Goal: Check status: Check status

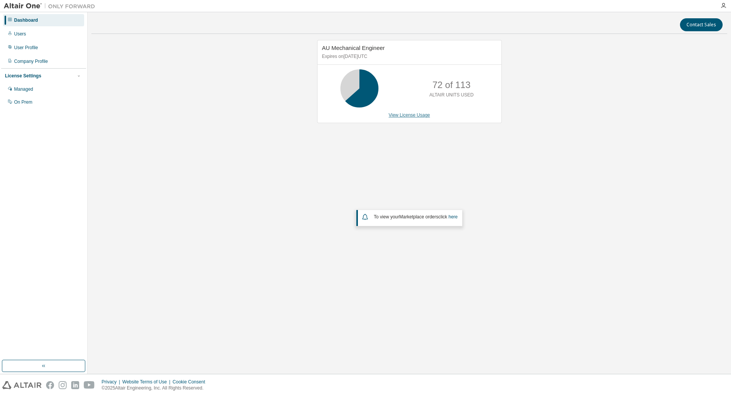
click at [407, 115] on link "View License Usage" at bounding box center [410, 114] width 42 height 5
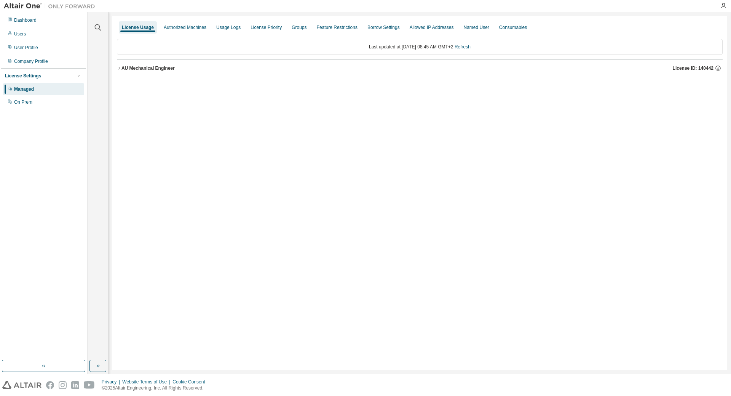
click at [150, 68] on div "AU Mechanical Engineer" at bounding box center [147, 68] width 53 height 6
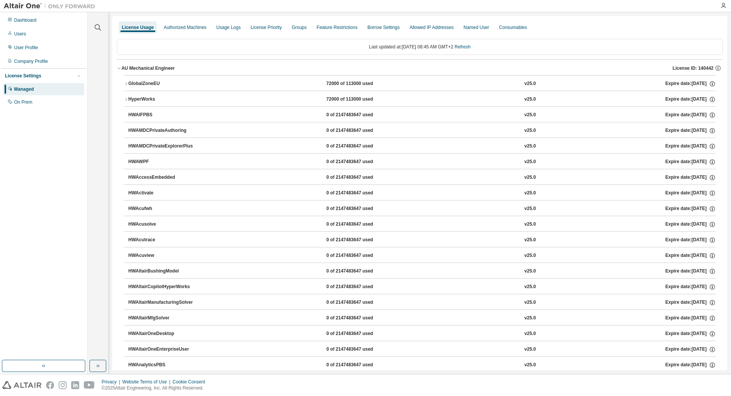
click at [146, 84] on div "GlobalZoneEU" at bounding box center [162, 83] width 69 height 7
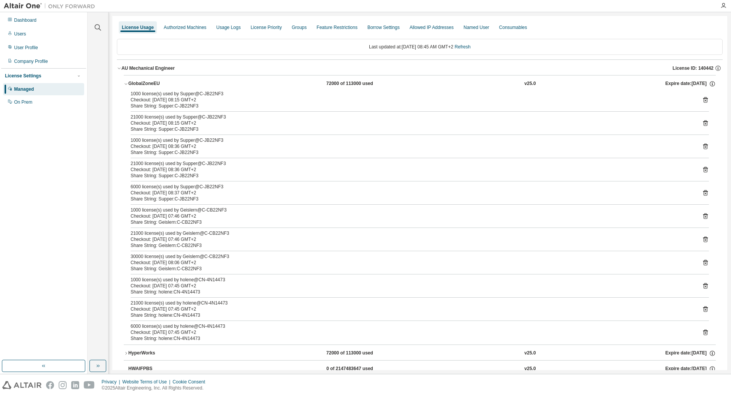
click at [146, 83] on div "GlobalZoneEU" at bounding box center [162, 83] width 69 height 7
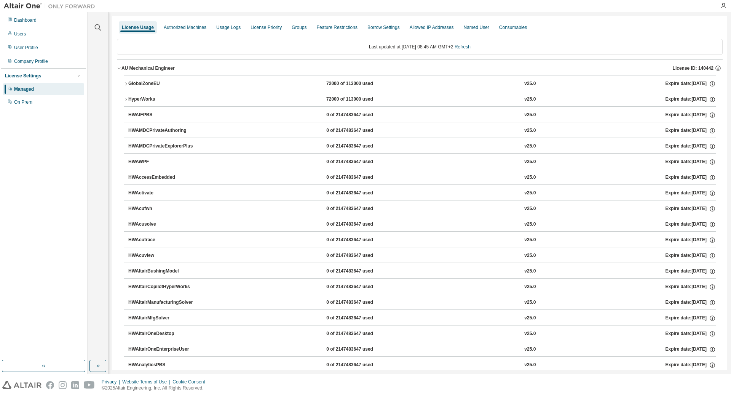
click at [142, 97] on div "HyperWorks" at bounding box center [162, 99] width 69 height 7
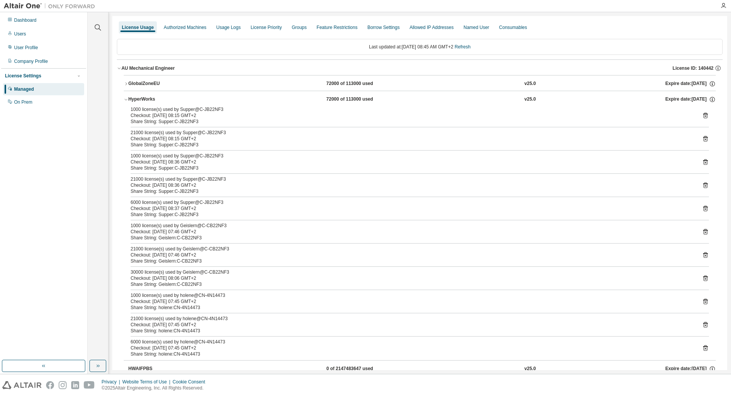
click at [143, 82] on div "GlobalZoneEU" at bounding box center [162, 83] width 69 height 7
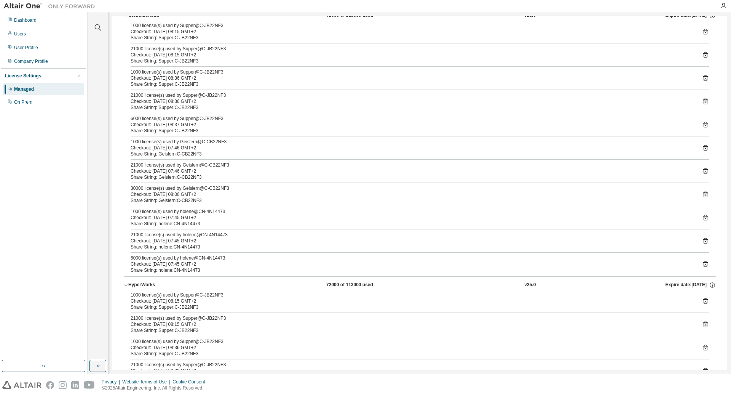
scroll to position [73, 0]
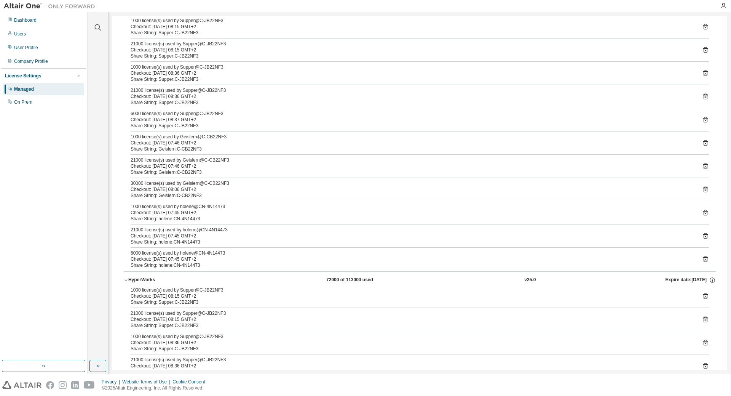
click at [137, 278] on div "HyperWorks" at bounding box center [162, 279] width 69 height 7
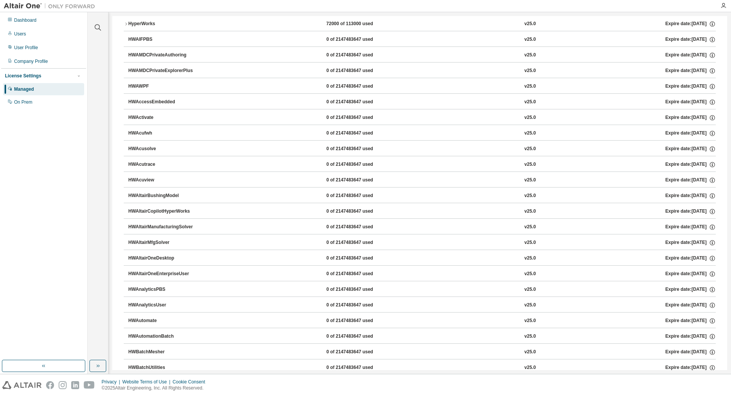
scroll to position [110, 0]
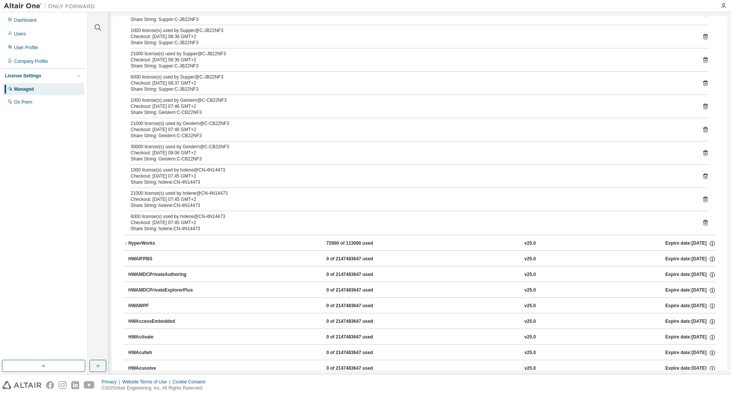
click at [139, 240] on div "HyperWorks" at bounding box center [162, 243] width 69 height 7
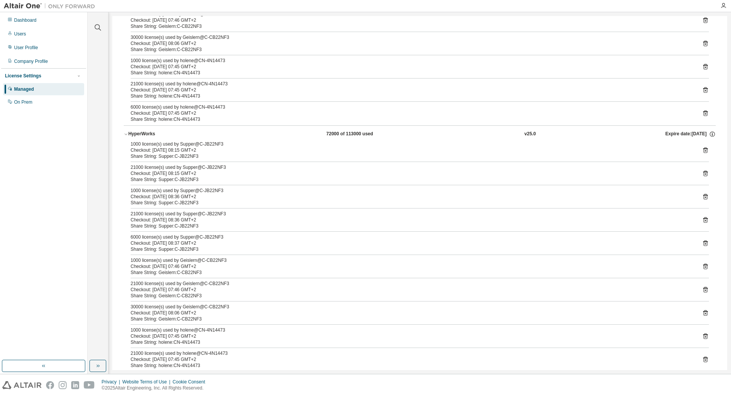
scroll to position [183, 0]
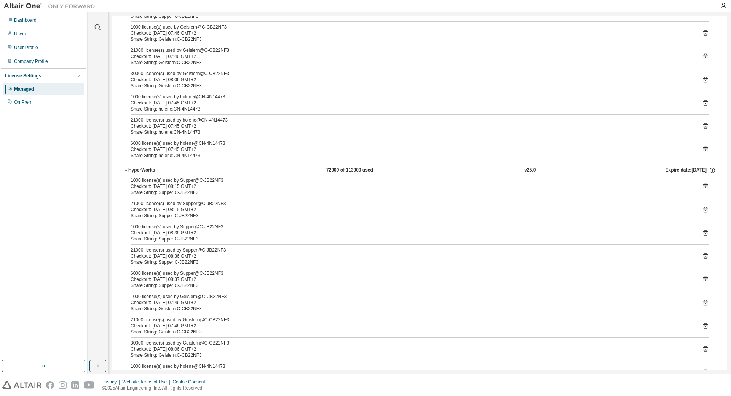
click at [138, 168] on div "HyperWorks" at bounding box center [162, 170] width 69 height 7
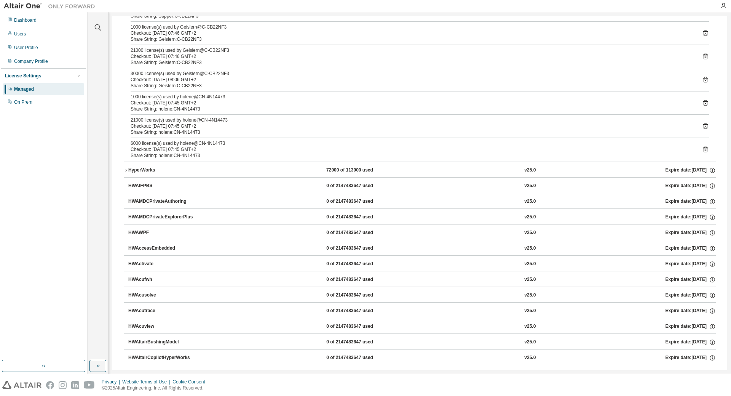
scroll to position [0, 0]
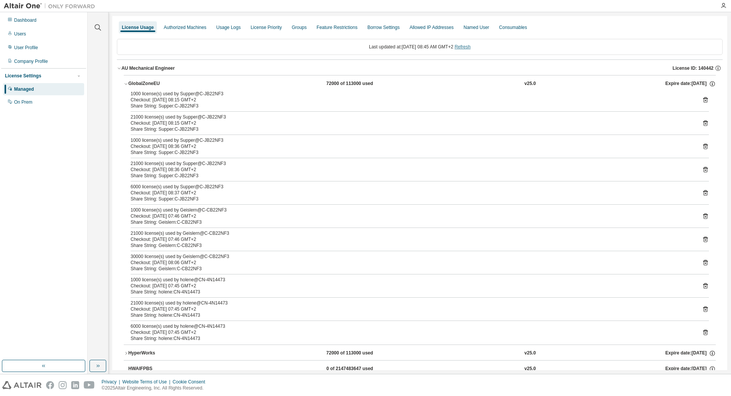
click at [471, 46] on link "Refresh" at bounding box center [463, 46] width 16 height 5
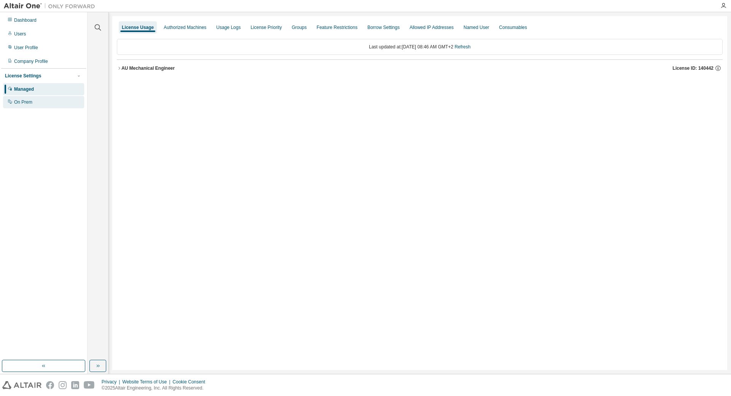
click at [21, 104] on div "On Prem" at bounding box center [23, 102] width 18 height 6
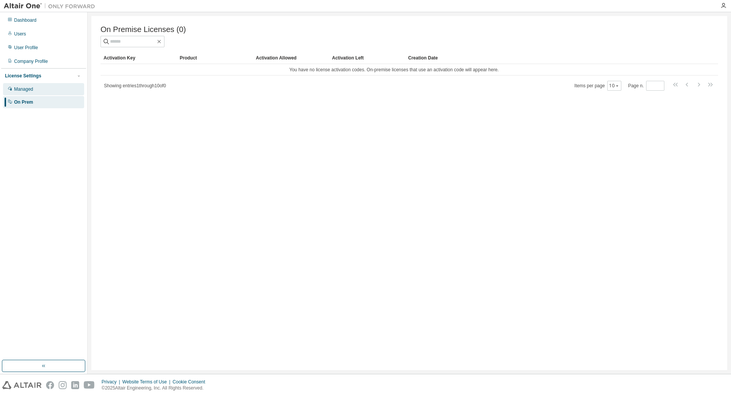
click at [16, 88] on div "Managed" at bounding box center [23, 89] width 19 height 6
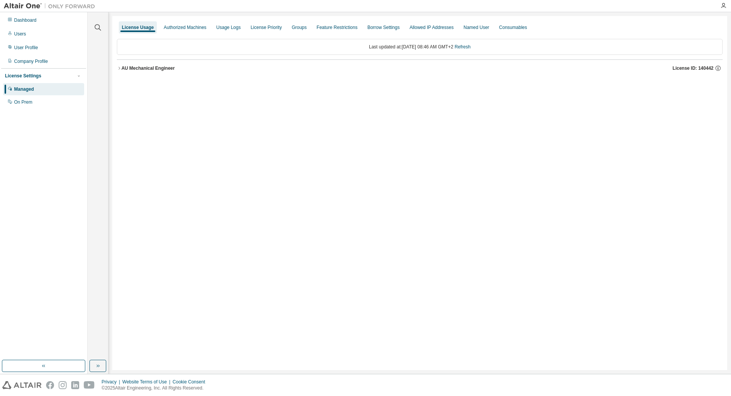
click at [126, 69] on div "AU Mechanical Engineer" at bounding box center [147, 68] width 53 height 6
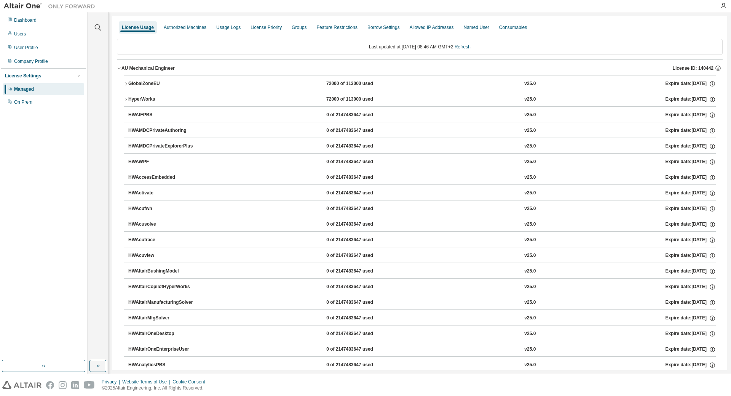
click at [134, 83] on div "GlobalZoneEU" at bounding box center [162, 83] width 69 height 7
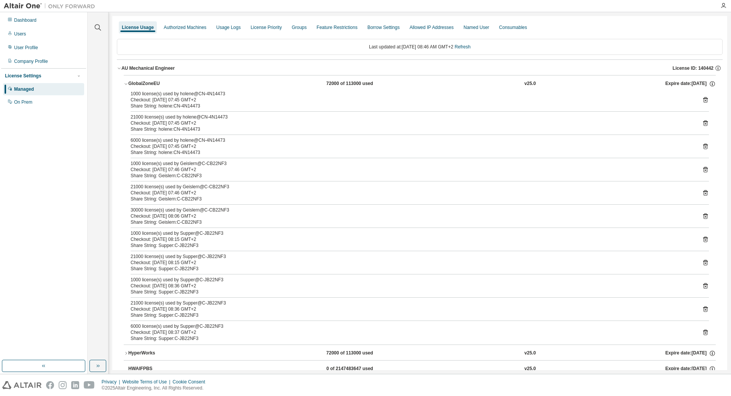
click at [719, 67] on icon "button" at bounding box center [718, 67] width 1 height 1
click at [719, 67] on icon "button" at bounding box center [718, 68] width 7 height 7
click at [713, 83] on icon "button" at bounding box center [712, 83] width 7 height 7
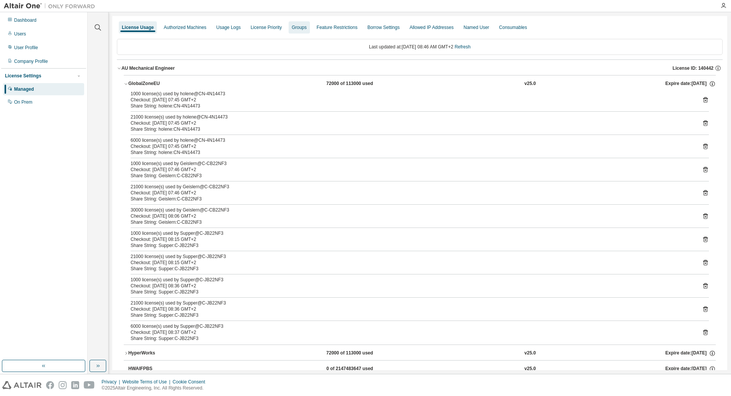
click at [293, 27] on div "Groups" at bounding box center [299, 27] width 15 height 6
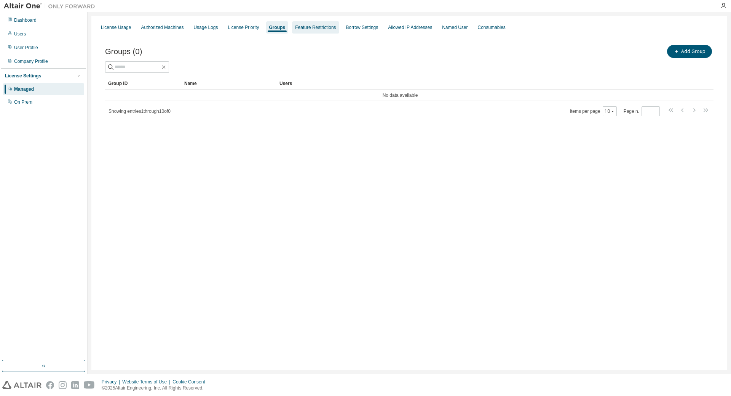
click at [307, 28] on div "Feature Restrictions" at bounding box center [315, 27] width 41 height 6
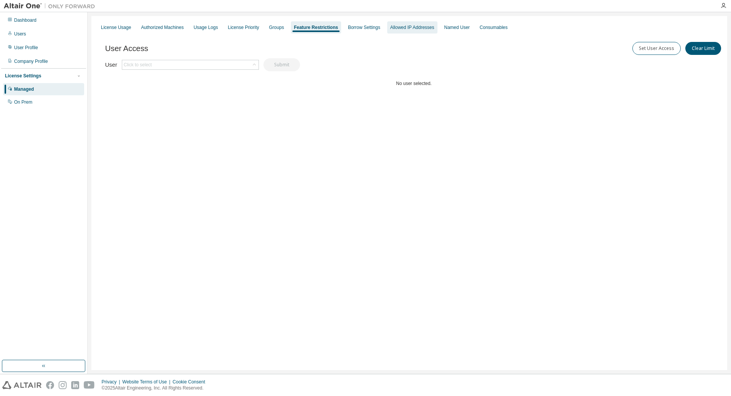
click at [407, 27] on div "Allowed IP Addresses" at bounding box center [412, 27] width 44 height 6
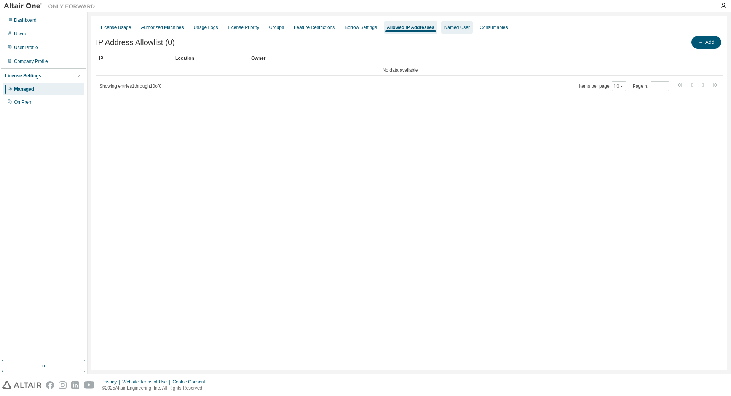
click at [446, 26] on div "Named User" at bounding box center [457, 27] width 26 height 6
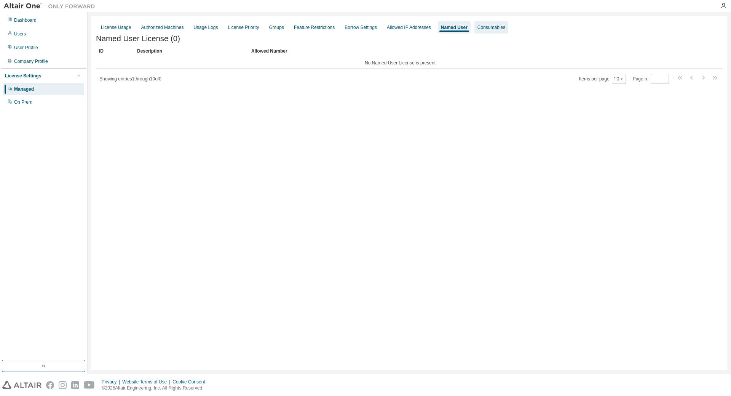
click at [485, 28] on div "Consumables" at bounding box center [492, 27] width 28 height 6
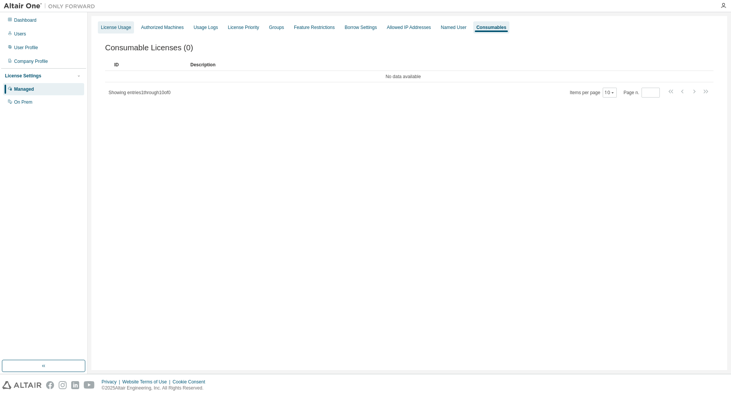
click at [112, 27] on div "License Usage" at bounding box center [116, 27] width 30 height 6
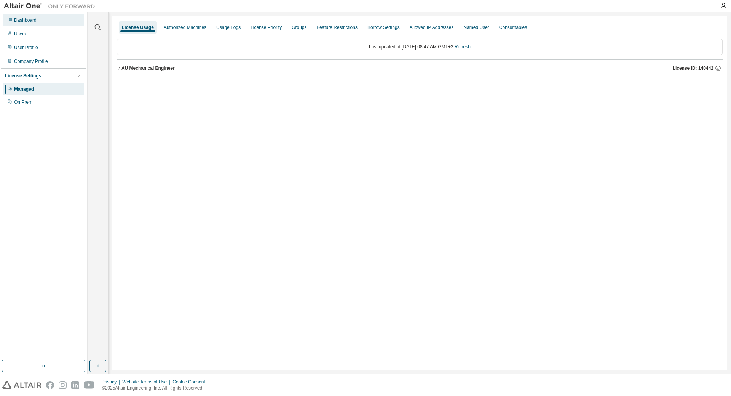
click at [25, 19] on div "Dashboard" at bounding box center [25, 20] width 22 height 6
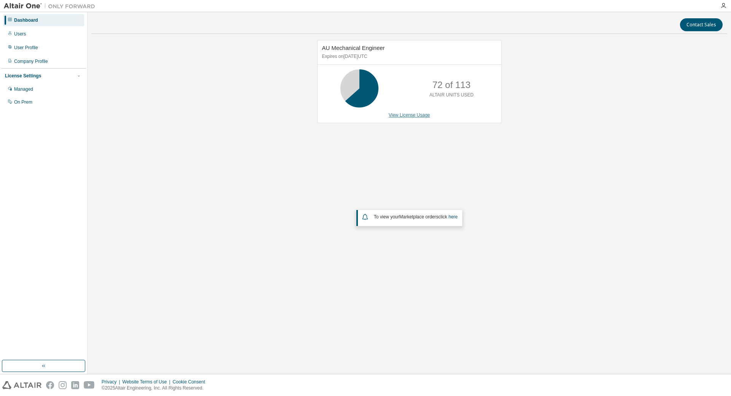
click at [399, 114] on link "View License Usage" at bounding box center [410, 114] width 42 height 5
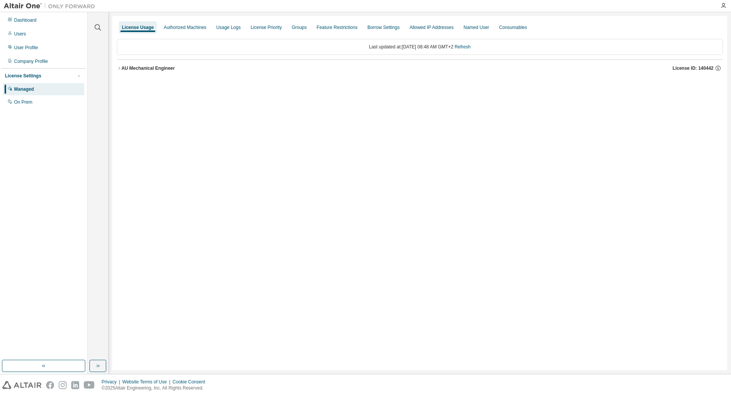
click at [134, 69] on div "AU Mechanical Engineer" at bounding box center [147, 68] width 53 height 6
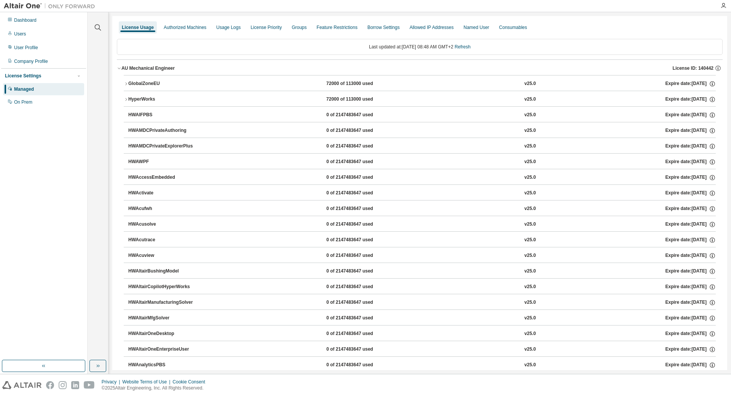
click at [139, 85] on div "GlobalZoneEU" at bounding box center [162, 83] width 69 height 7
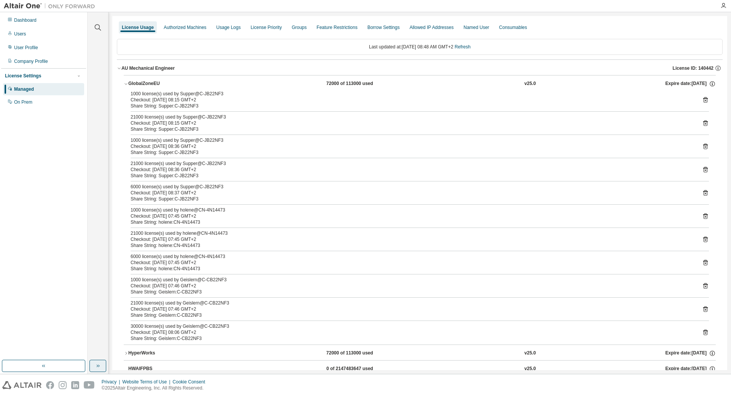
click at [100, 367] on icon "button" at bounding box center [98, 366] width 6 height 6
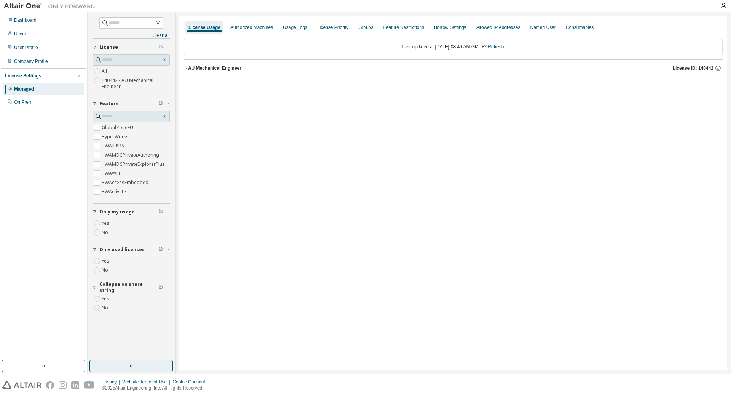
click at [196, 67] on div "AU Mechanical Engineer" at bounding box center [214, 68] width 53 height 6
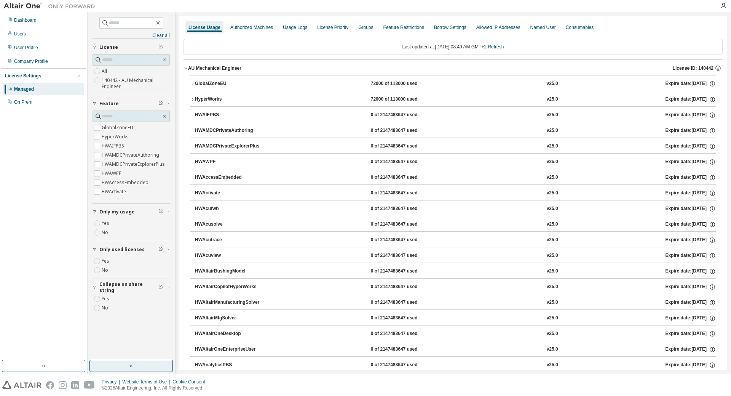
click at [201, 82] on div "GlobalZoneEU" at bounding box center [229, 83] width 69 height 7
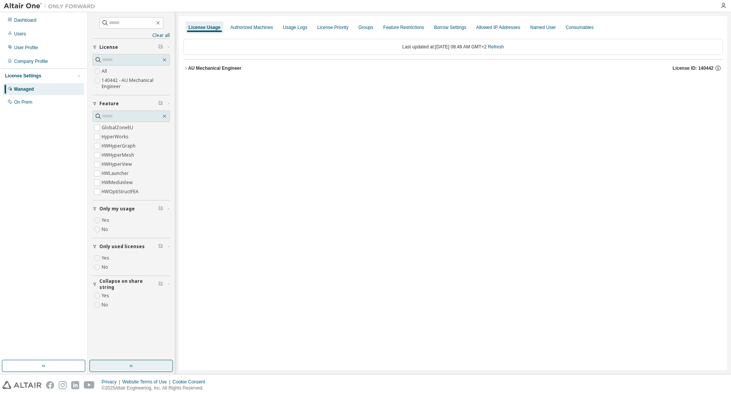
click at [197, 66] on div "AU Mechanical Engineer" at bounding box center [214, 68] width 53 height 6
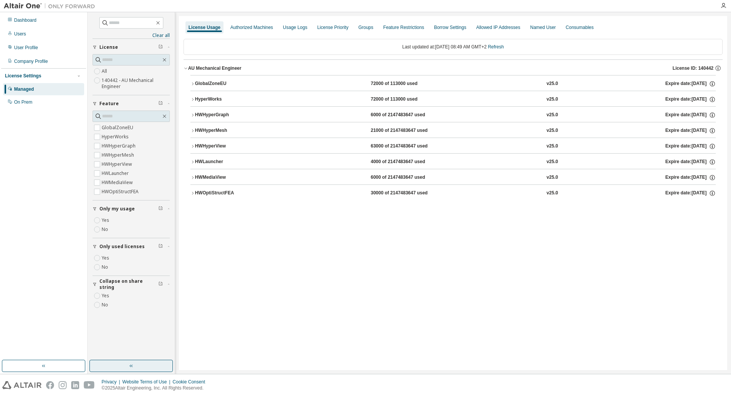
click at [205, 83] on div "GlobalZoneEU" at bounding box center [229, 83] width 69 height 7
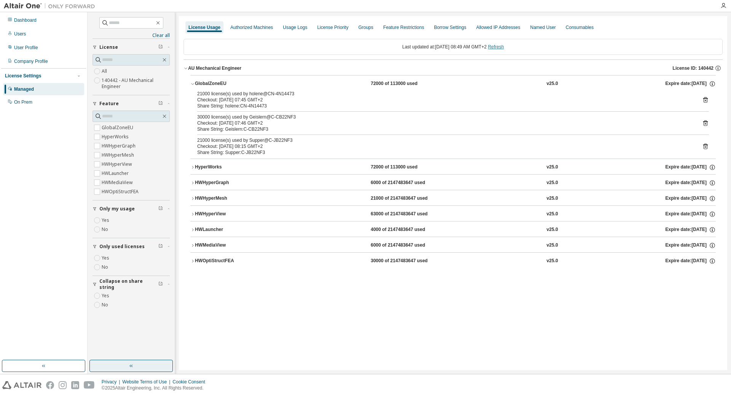
click at [504, 47] on link "Refresh" at bounding box center [496, 46] width 16 height 5
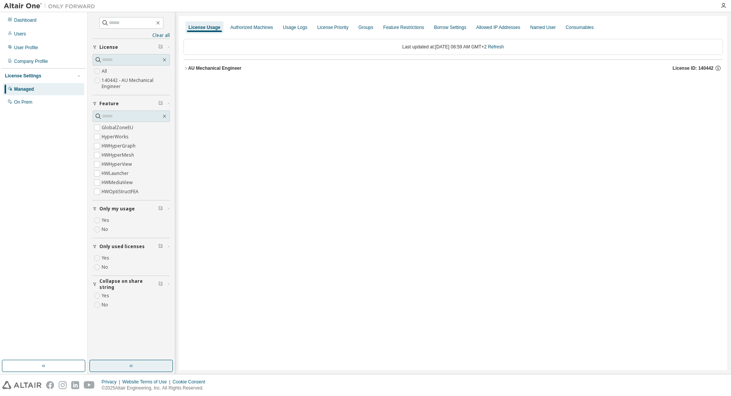
click at [199, 68] on div "AU Mechanical Engineer" at bounding box center [214, 68] width 53 height 6
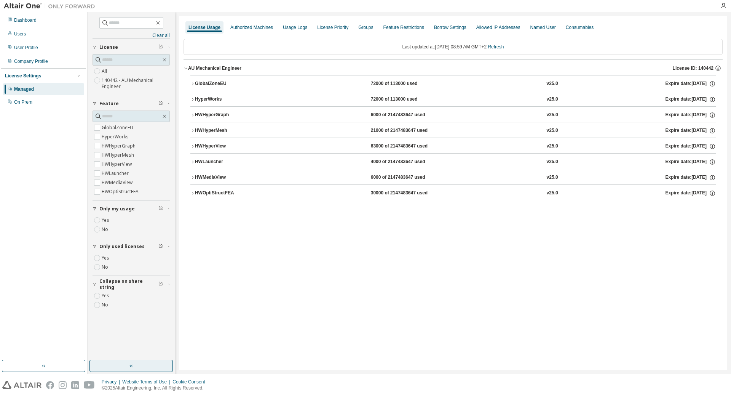
click at [214, 81] on div "GlobalZoneEU" at bounding box center [229, 83] width 69 height 7
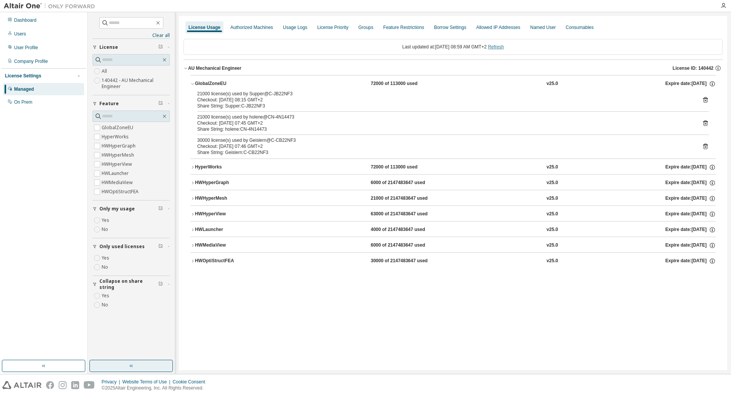
click at [504, 47] on link "Refresh" at bounding box center [496, 46] width 16 height 5
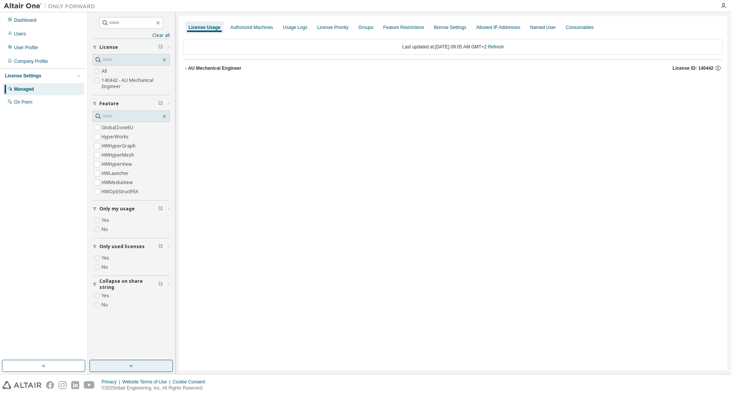
click at [213, 67] on div "AU Mechanical Engineer" at bounding box center [214, 68] width 53 height 6
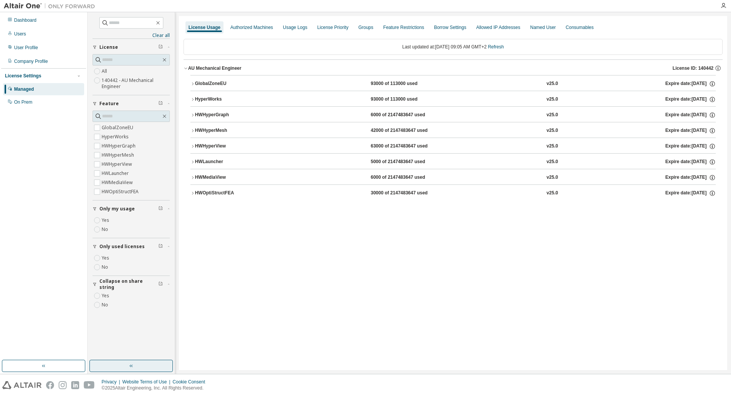
click at [211, 86] on div "GlobalZoneEU" at bounding box center [229, 83] width 69 height 7
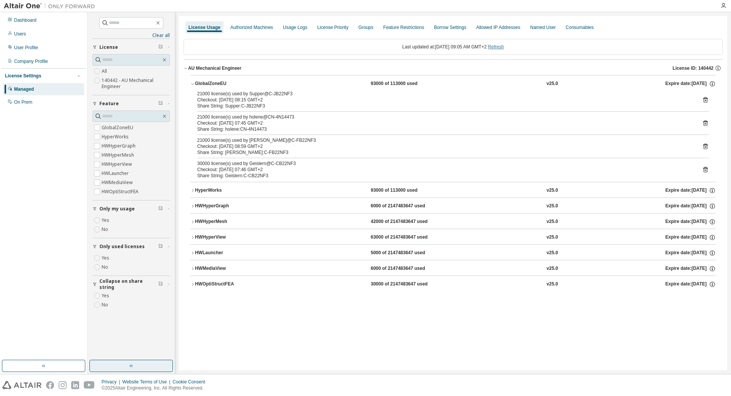
click at [502, 48] on link "Refresh" at bounding box center [496, 46] width 16 height 5
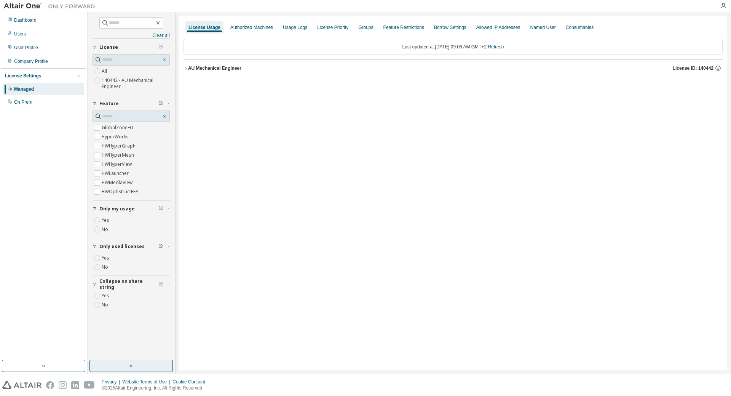
click at [217, 70] on div "AU Mechanical Engineer" at bounding box center [214, 68] width 53 height 6
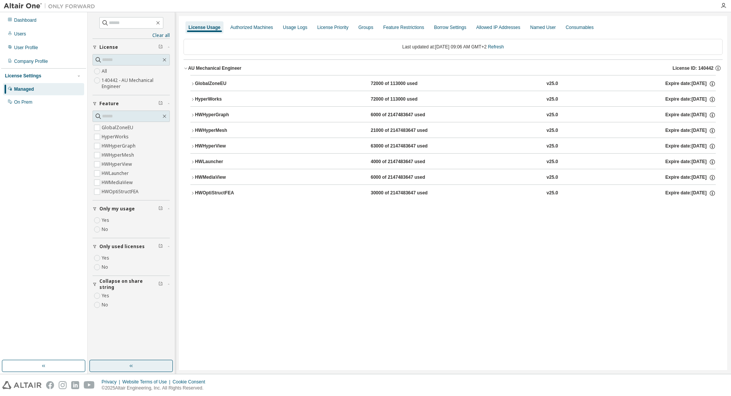
click at [212, 85] on div "GlobalZoneEU" at bounding box center [229, 83] width 69 height 7
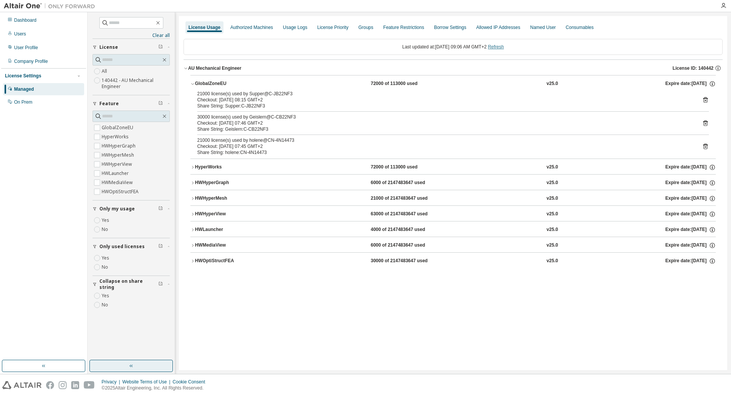
click at [502, 47] on link "Refresh" at bounding box center [496, 46] width 16 height 5
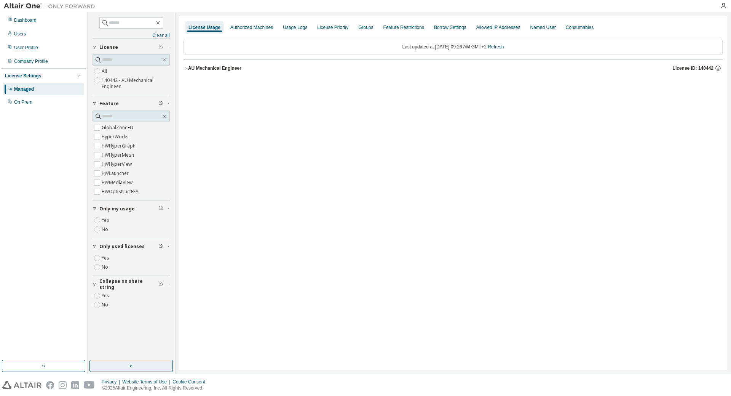
click at [222, 69] on div "AU Mechanical Engineer" at bounding box center [214, 68] width 53 height 6
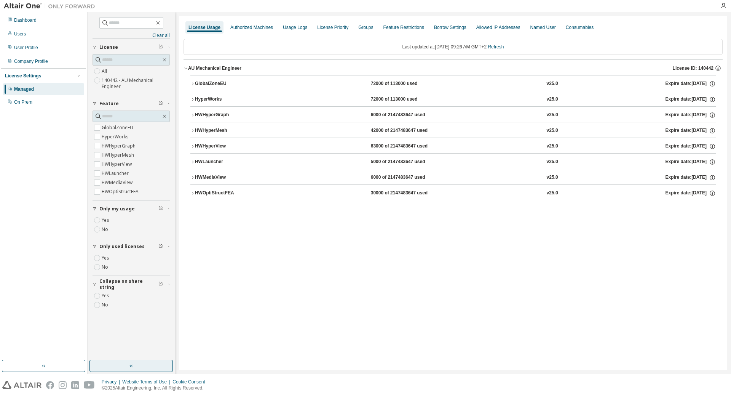
click at [208, 81] on div "GlobalZoneEU" at bounding box center [229, 83] width 69 height 7
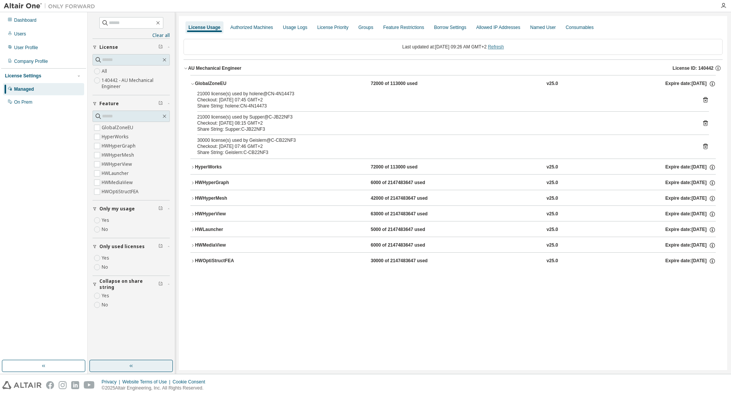
click at [504, 46] on link "Refresh" at bounding box center [496, 46] width 16 height 5
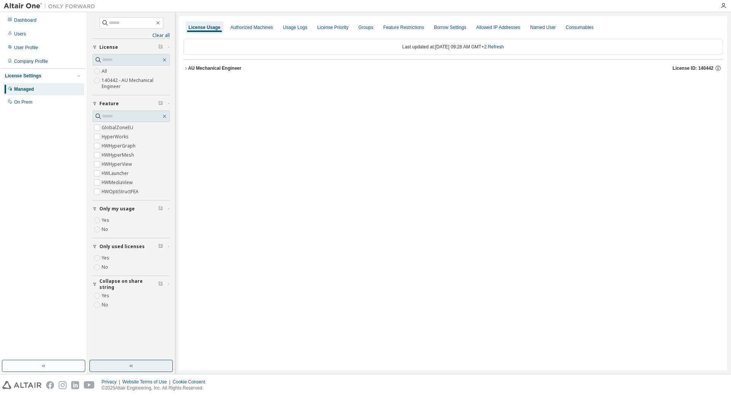
click at [217, 67] on div "AU Mechanical Engineer" at bounding box center [214, 68] width 53 height 6
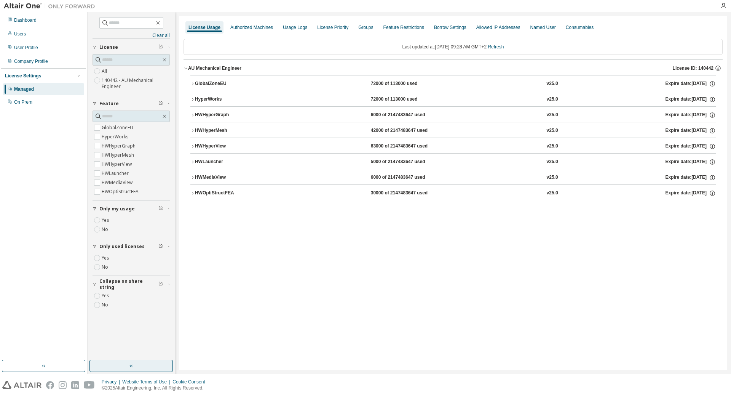
click at [214, 67] on div "AU Mechanical Engineer" at bounding box center [214, 68] width 53 height 6
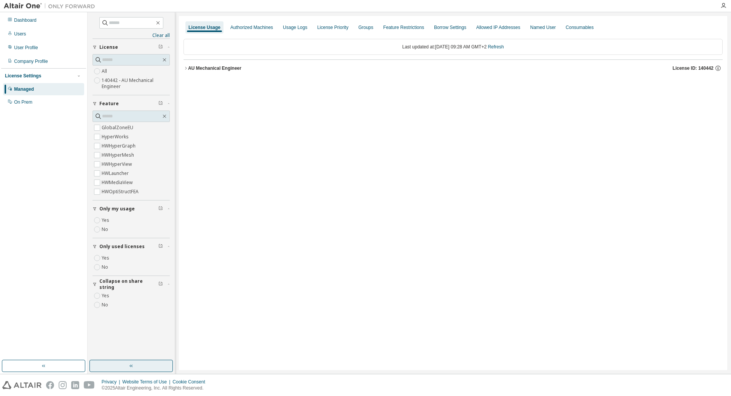
click at [216, 65] on div "AU Mechanical Engineer" at bounding box center [214, 68] width 53 height 6
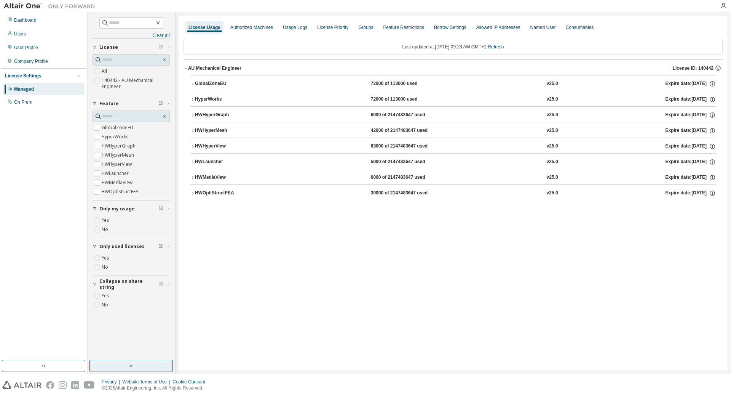
click at [211, 83] on div "GlobalZoneEU" at bounding box center [229, 83] width 69 height 7
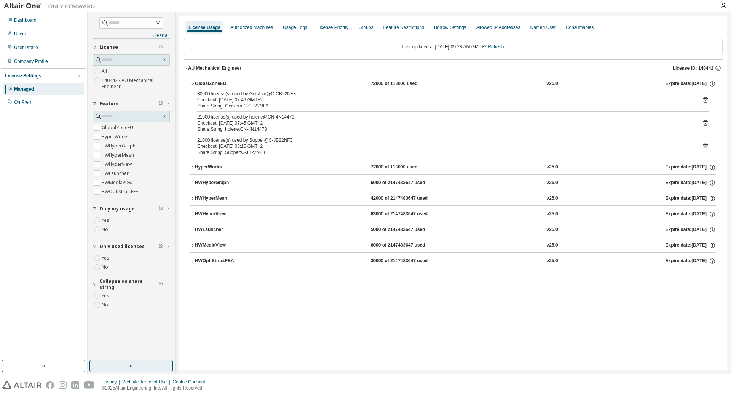
click at [132, 368] on icon "button" at bounding box center [131, 366] width 6 height 6
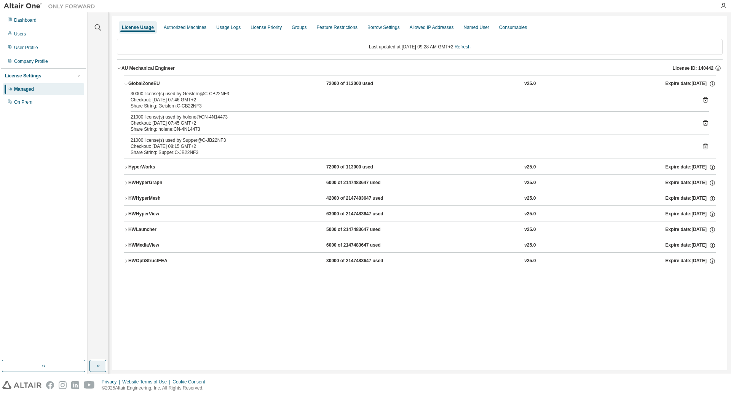
click at [99, 366] on icon "button" at bounding box center [98, 366] width 6 height 6
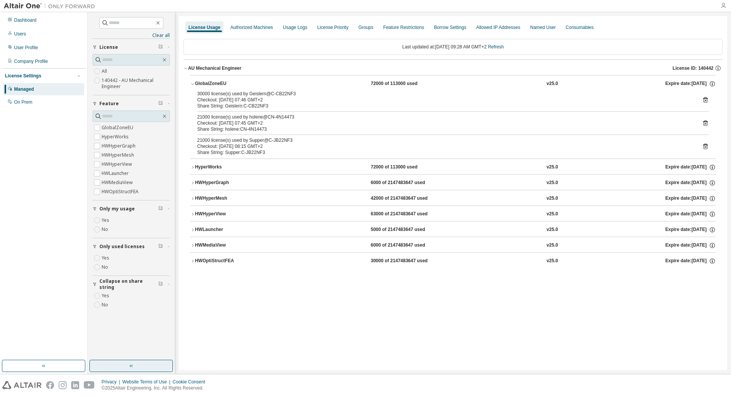
click at [726, 3] on icon "button" at bounding box center [724, 6] width 6 height 6
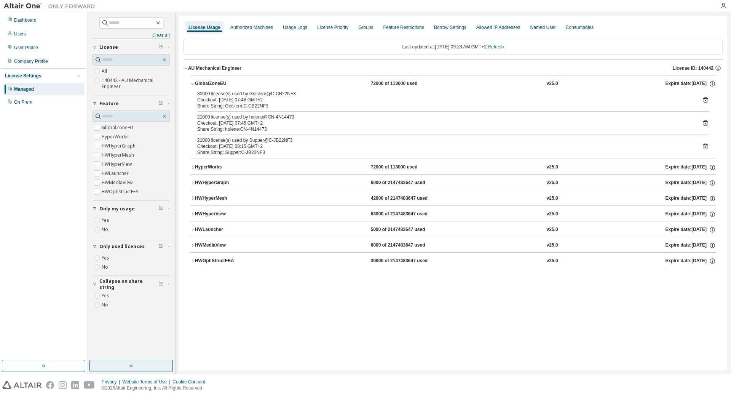
click at [502, 46] on link "Refresh" at bounding box center [496, 46] width 16 height 5
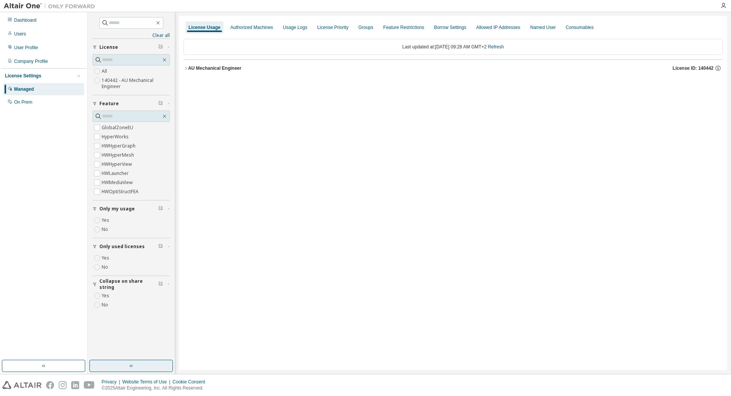
click at [217, 69] on div "AU Mechanical Engineer" at bounding box center [214, 68] width 53 height 6
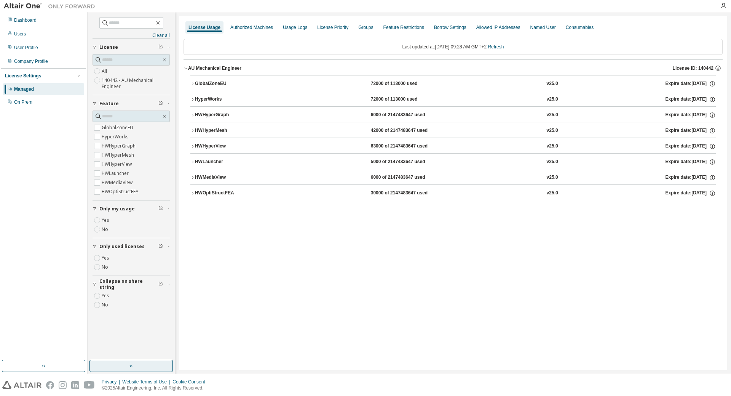
click at [204, 84] on div "GlobalZoneEU" at bounding box center [229, 83] width 69 height 7
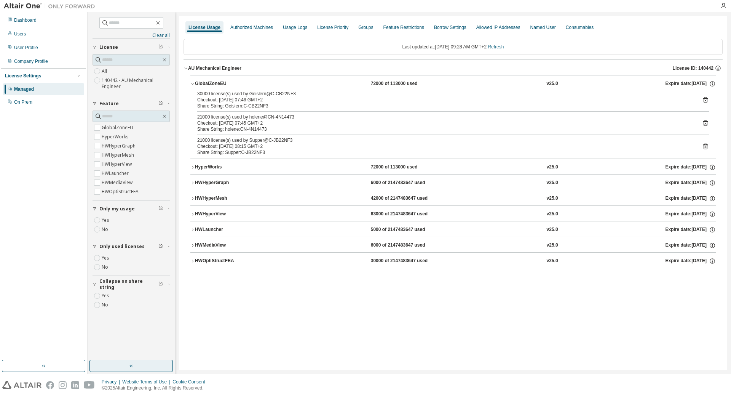
click at [501, 47] on link "Refresh" at bounding box center [496, 46] width 16 height 5
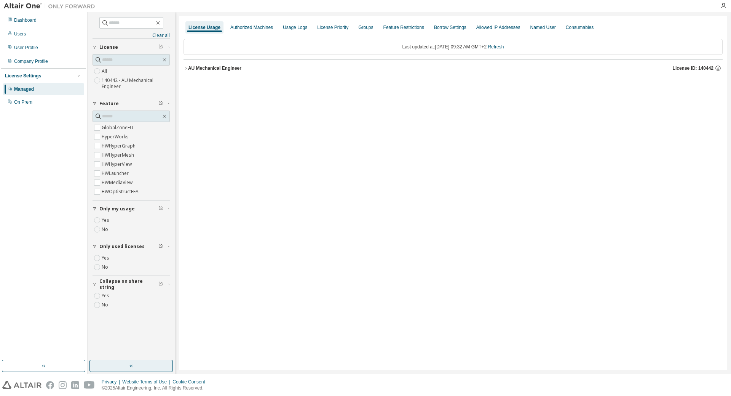
click at [230, 67] on div "AU Mechanical Engineer" at bounding box center [214, 68] width 53 height 6
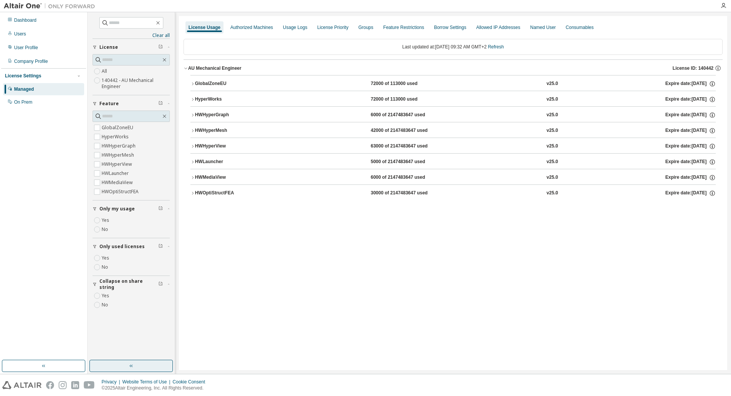
click at [203, 81] on div "GlobalZoneEU" at bounding box center [229, 83] width 69 height 7
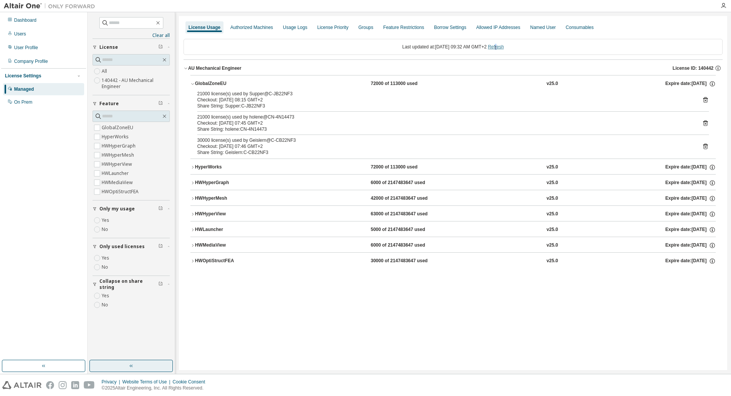
click at [503, 45] on link "Refresh" at bounding box center [496, 46] width 16 height 5
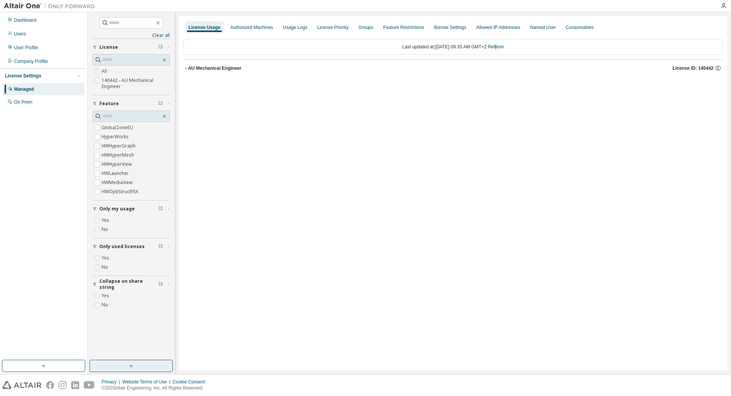
click at [205, 69] on div "AU Mechanical Engineer" at bounding box center [214, 68] width 53 height 6
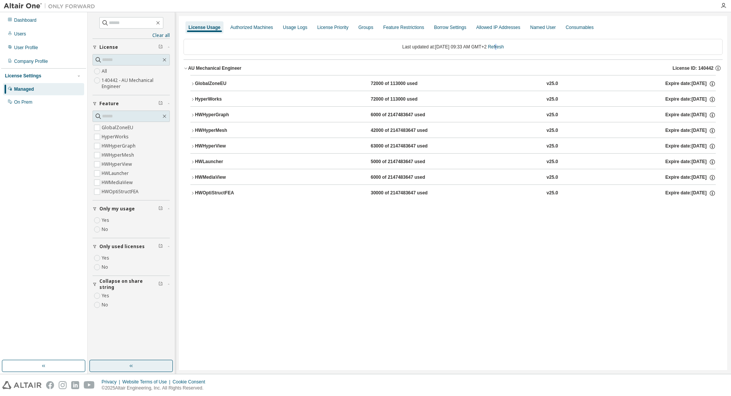
click at [209, 83] on div "GlobalZoneEU" at bounding box center [229, 83] width 69 height 7
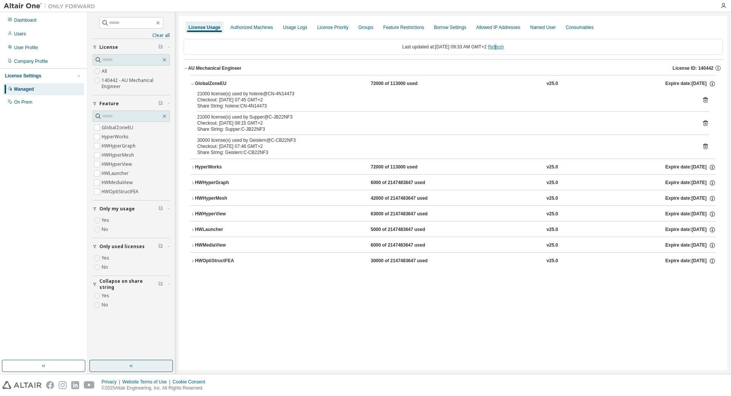
click at [504, 46] on link "Refresh" at bounding box center [496, 46] width 16 height 5
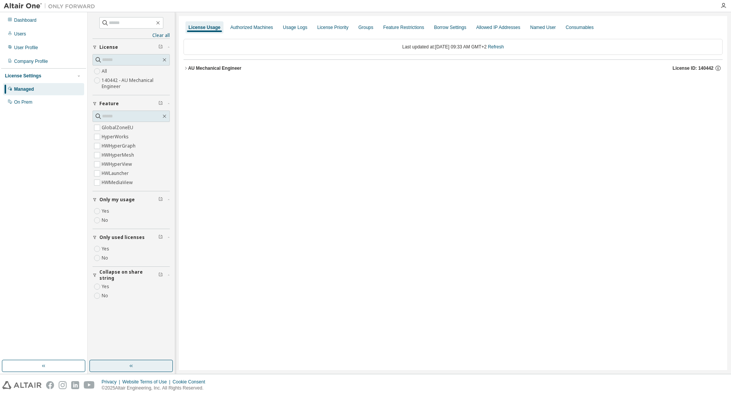
click at [218, 69] on div "AU Mechanical Engineer" at bounding box center [214, 68] width 53 height 6
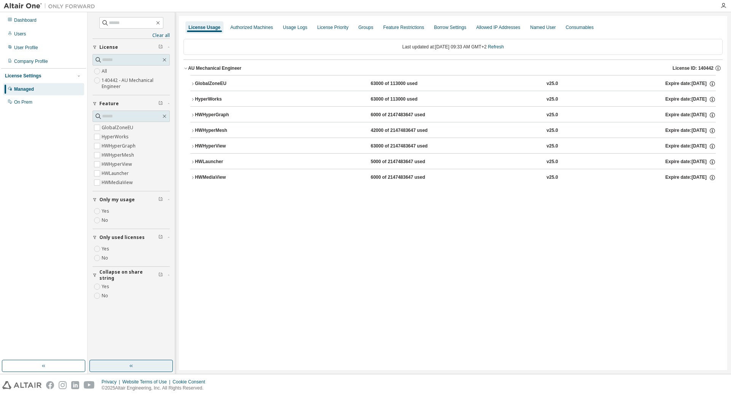
click at [209, 83] on div "GlobalZoneEU" at bounding box center [229, 83] width 69 height 7
